Goal: Task Accomplishment & Management: Manage account settings

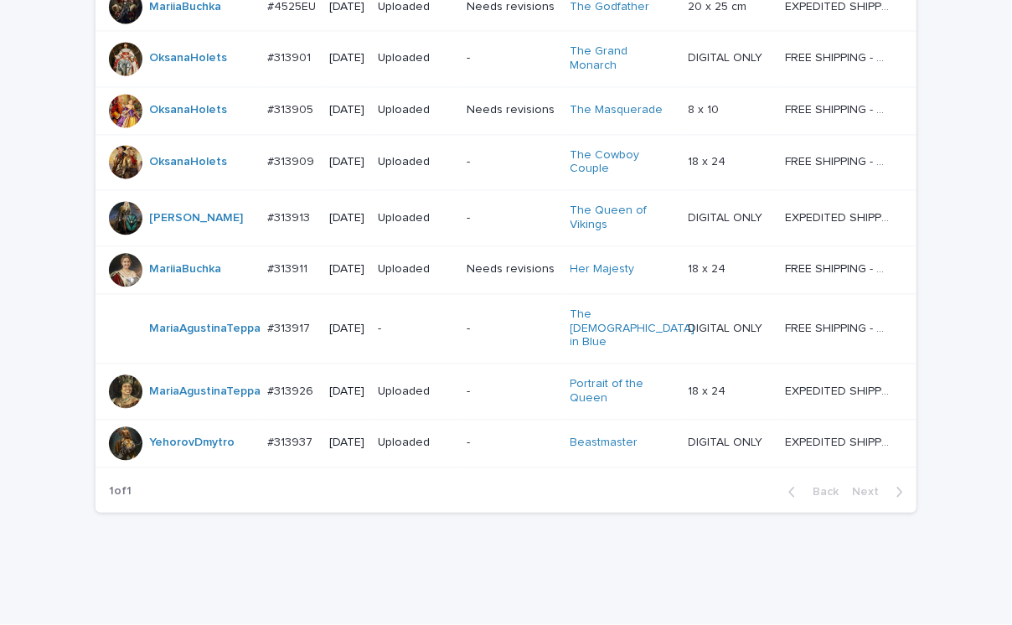
scroll to position [1465, 0]
